Goal: Information Seeking & Learning: Learn about a topic

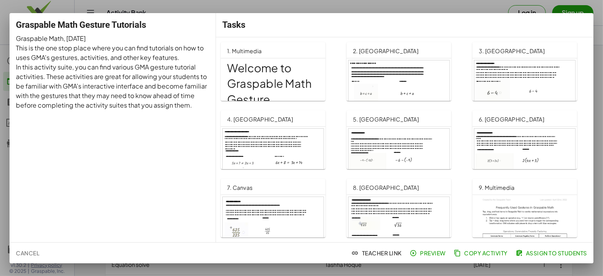
scroll to position [140, 0]
click at [384, 77] on div at bounding box center [398, 88] width 101 height 57
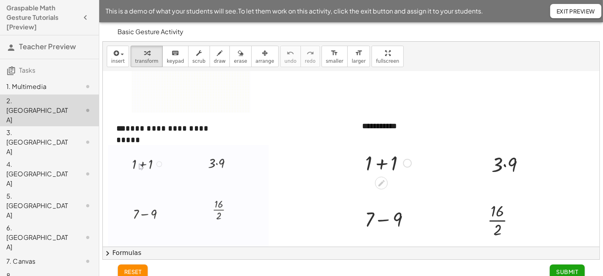
scroll to position [185, 0]
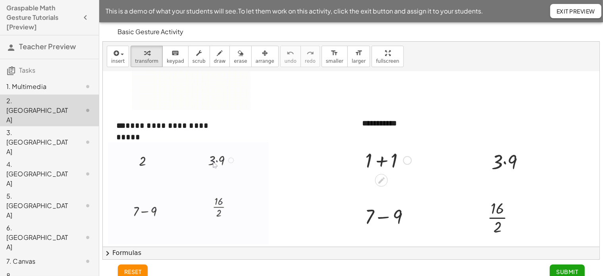
click at [381, 160] on div at bounding box center [388, 159] width 54 height 27
click at [505, 163] on div at bounding box center [511, 161] width 48 height 27
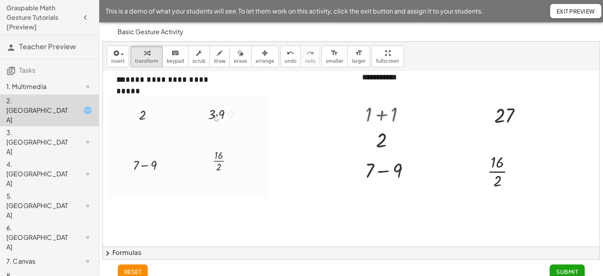
scroll to position [231, 0]
click at [381, 171] on div at bounding box center [390, 169] width 59 height 27
click at [498, 172] on div at bounding box center [504, 171] width 42 height 40
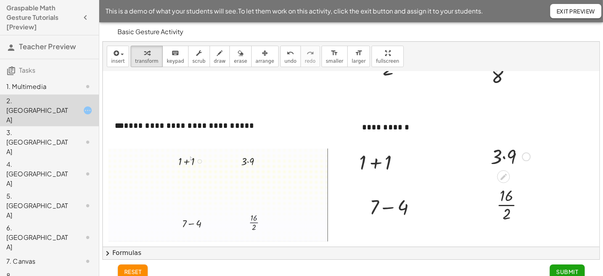
scroll to position [360, 0]
click at [402, 160] on div at bounding box center [401, 161] width 9 height 9
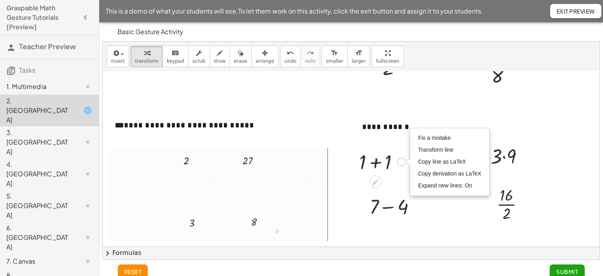
drag, startPoint x: 389, startPoint y: 161, endPoint x: 359, endPoint y: 170, distance: 31.3
click at [359, 170] on div "+ 1 + 1 Fix a mistake Transform line Copy line as LaTeX Copy derivation as LaTe…" at bounding box center [379, 161] width 64 height 31
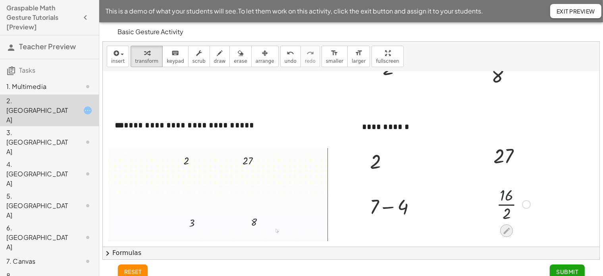
drag, startPoint x: 505, startPoint y: 194, endPoint x: 503, endPoint y: 227, distance: 33.0
drag, startPoint x: 507, startPoint y: 195, endPoint x: 505, endPoint y: 215, distance: 20.7
drag, startPoint x: 405, startPoint y: 206, endPoint x: 380, endPoint y: 205, distance: 25.0
click at [380, 205] on div at bounding box center [395, 205] width 60 height 27
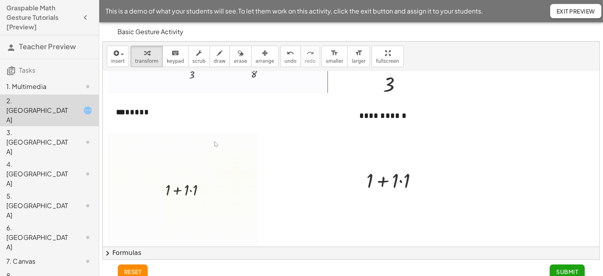
scroll to position [522, 0]
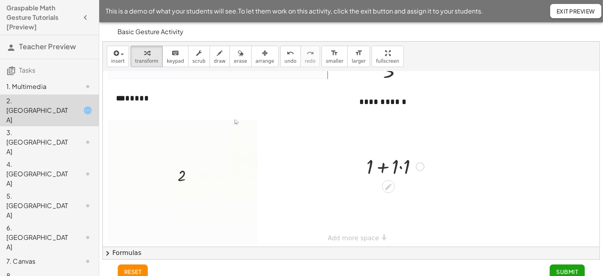
click at [383, 166] on div at bounding box center [394, 165] width 65 height 27
click at [400, 167] on div at bounding box center [394, 165] width 65 height 27
click at [387, 191] on div at bounding box center [394, 192] width 65 height 27
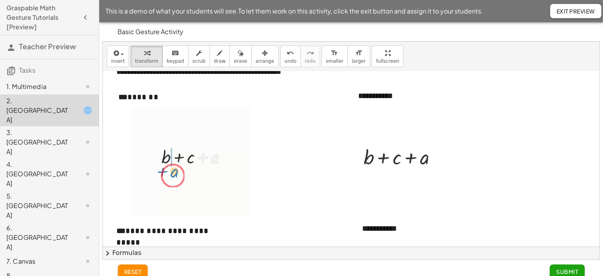
scroll to position [0, 0]
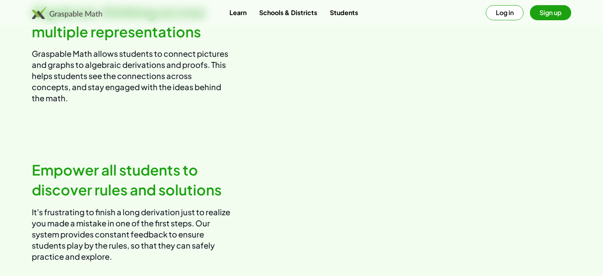
scroll to position [663, 0]
